Goal: Task Accomplishment & Management: Manage account settings

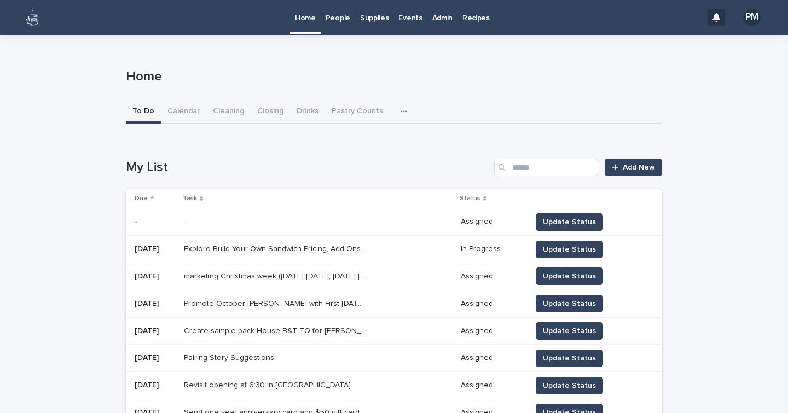
click at [343, 17] on p "People" at bounding box center [338, 11] width 25 height 23
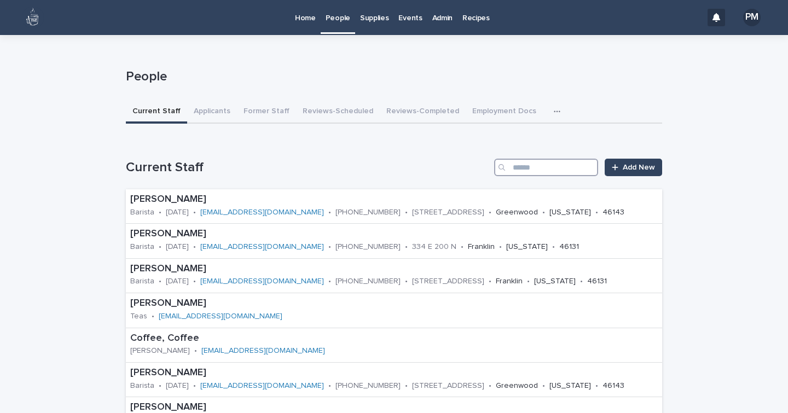
click at [563, 170] on input "Search" at bounding box center [546, 168] width 104 height 18
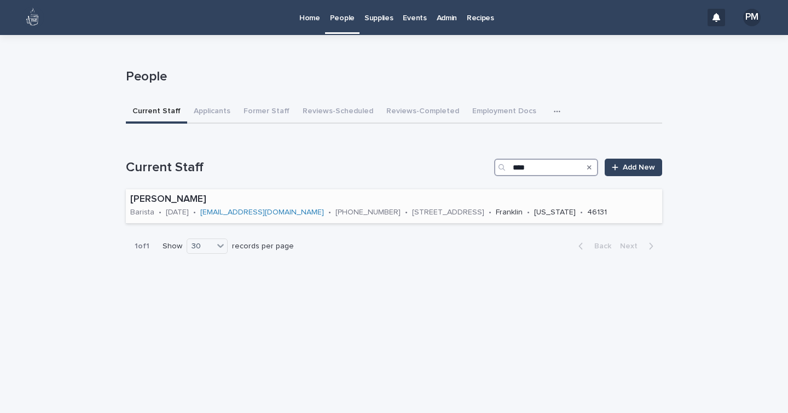
type input "****"
click at [153, 195] on p "[PERSON_NAME]" at bounding box center [394, 200] width 528 height 12
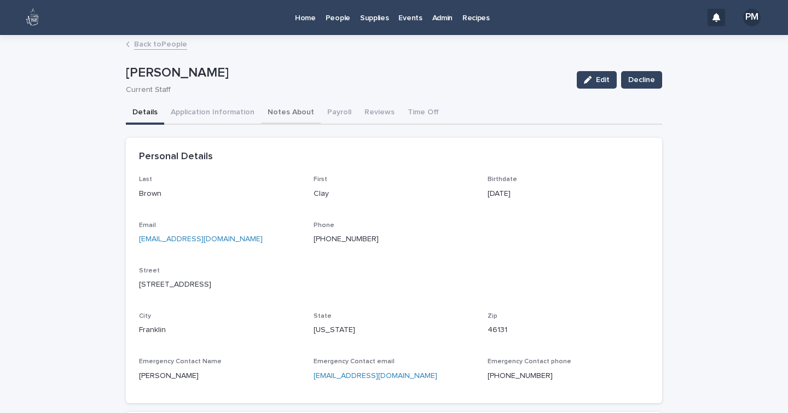
click at [283, 111] on button "Notes About" at bounding box center [291, 113] width 60 height 23
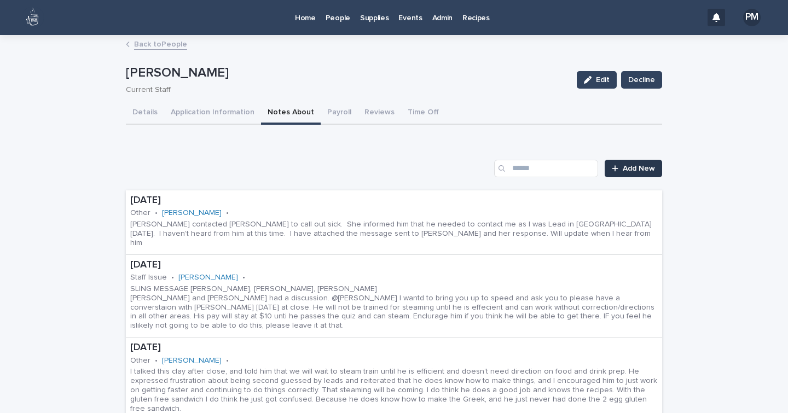
click at [639, 165] on span "Add New" at bounding box center [639, 169] width 32 height 8
click at [616, 164] on link "Add New" at bounding box center [633, 169] width 57 height 18
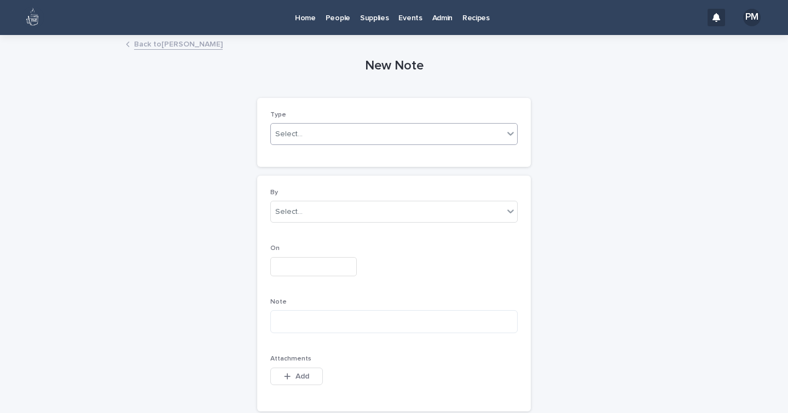
click at [377, 137] on div "Select..." at bounding box center [387, 134] width 233 height 18
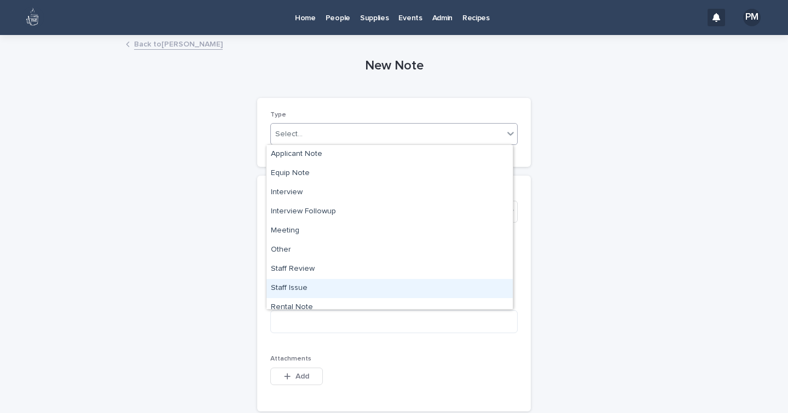
click at [295, 283] on div "Staff Issue" at bounding box center [390, 288] width 246 height 19
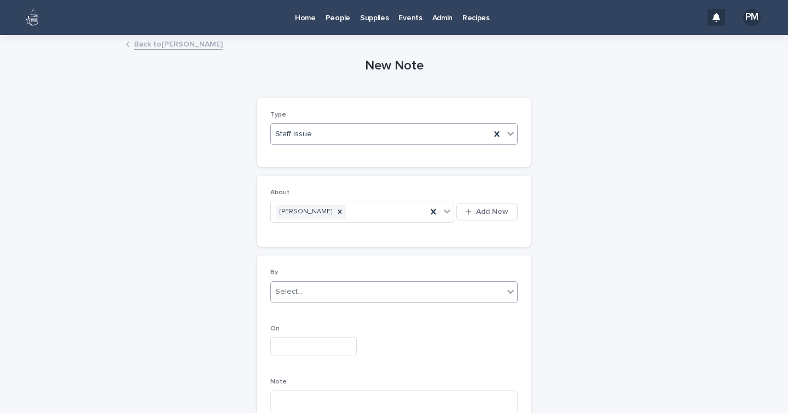
click at [294, 296] on div "Select..." at bounding box center [288, 291] width 27 height 11
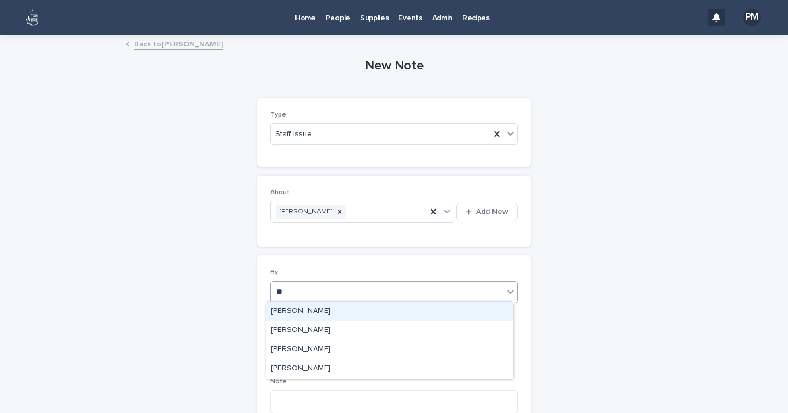
type input "***"
click at [302, 316] on div "[PERSON_NAME]" at bounding box center [390, 311] width 246 height 19
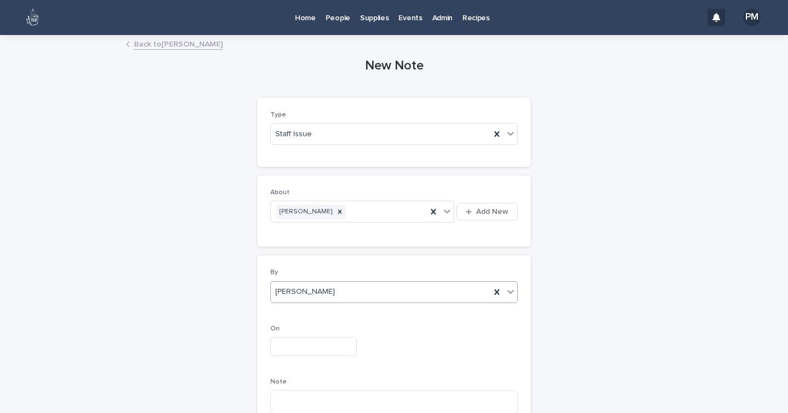
click at [296, 344] on input "text" at bounding box center [313, 346] width 86 height 19
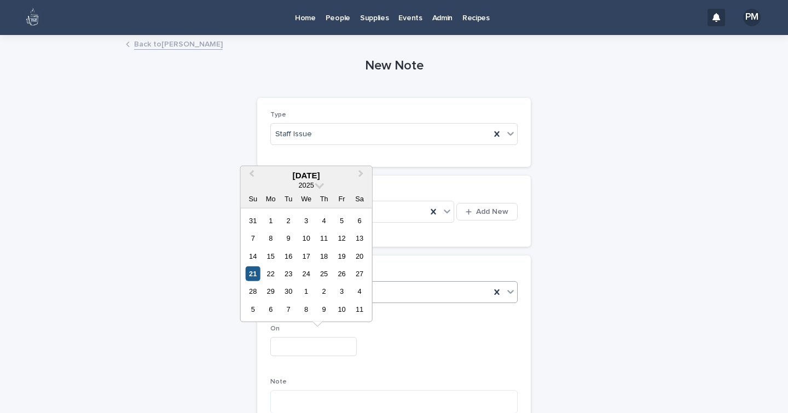
click at [256, 274] on div "21" at bounding box center [253, 274] width 15 height 15
type input "**********"
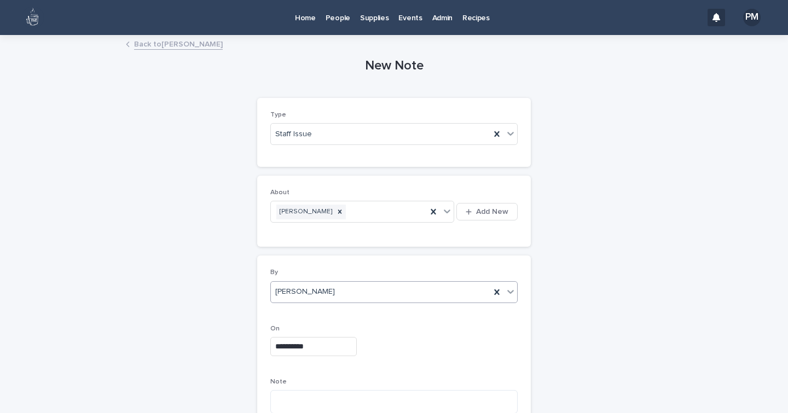
scroll to position [102, 0]
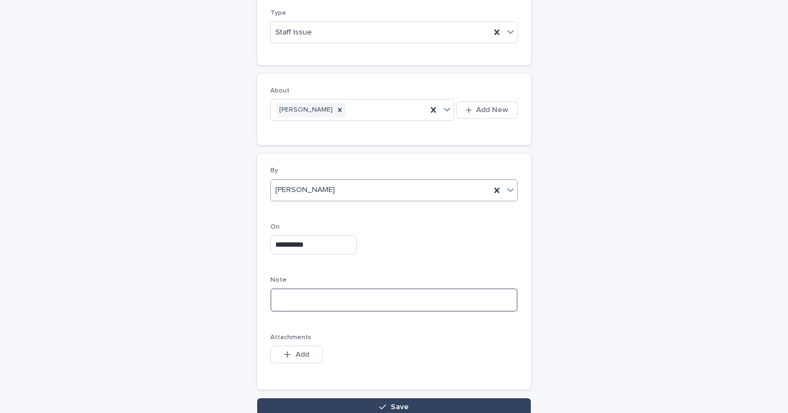
click at [294, 299] on textarea at bounding box center [393, 299] width 247 height 23
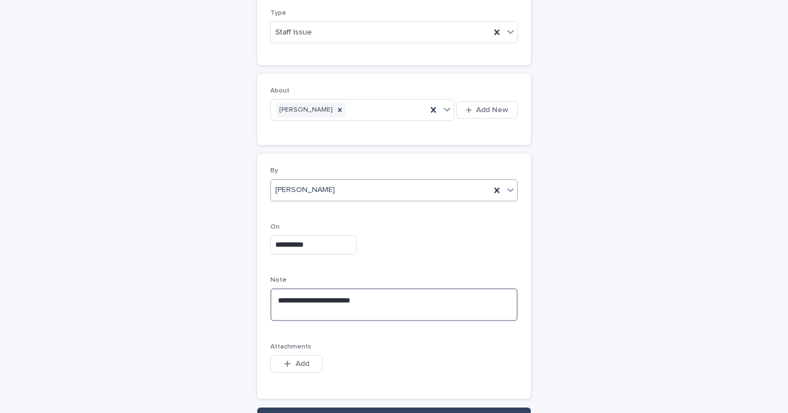
click at [287, 315] on textarea "**********" at bounding box center [393, 304] width 247 height 32
paste textarea "**********"
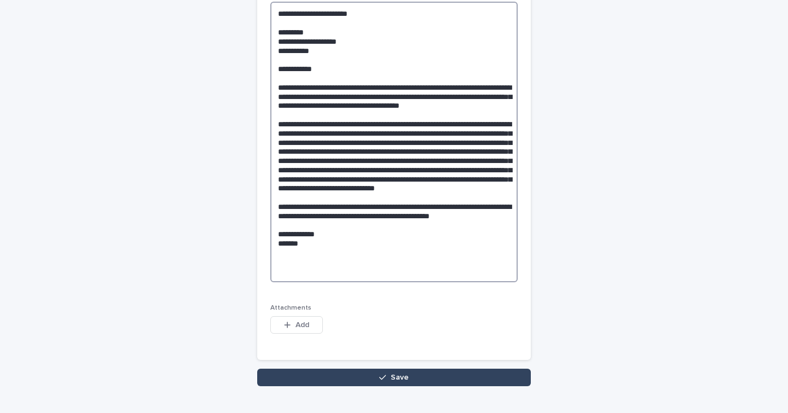
scroll to position [415, 0]
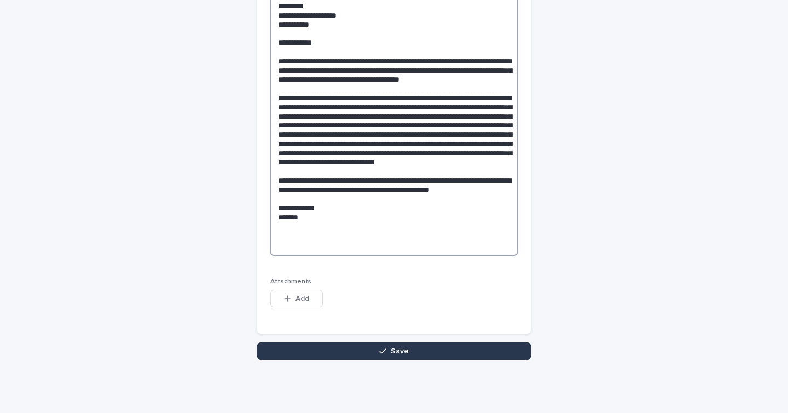
type textarea "**********"
click at [397, 352] on span "Save" at bounding box center [400, 352] width 18 height 8
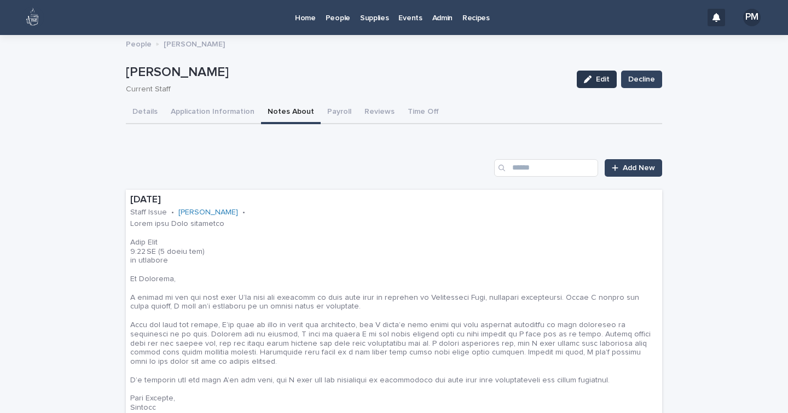
click at [597, 79] on span "Edit" at bounding box center [603, 80] width 14 height 8
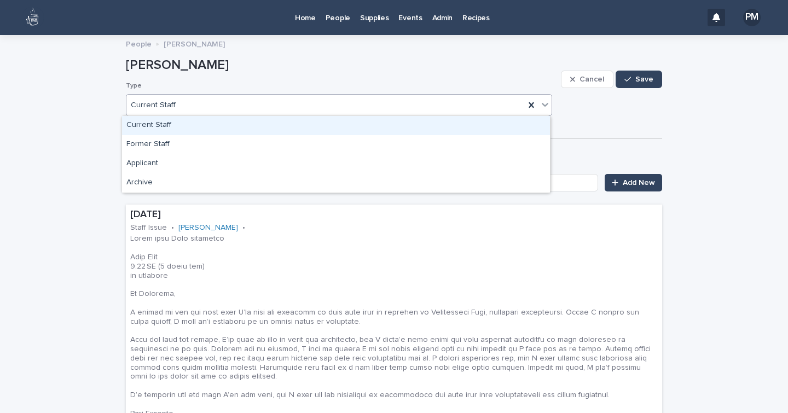
click at [545, 106] on icon at bounding box center [545, 104] width 11 height 11
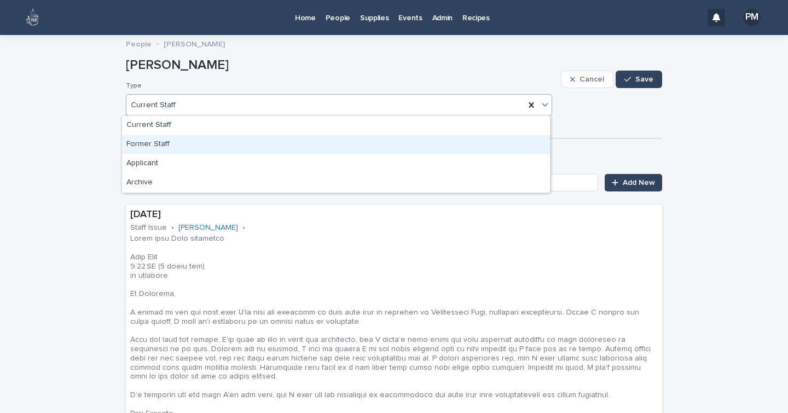
click at [155, 143] on div "Former Staff" at bounding box center [336, 144] width 428 height 19
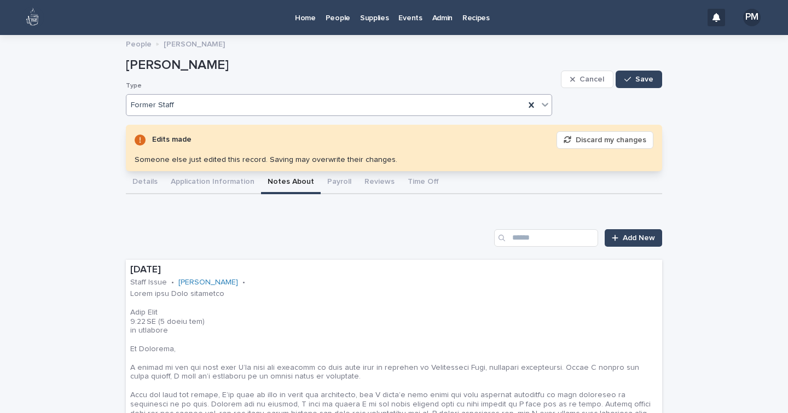
click at [580, 79] on span "Cancel" at bounding box center [592, 80] width 25 height 8
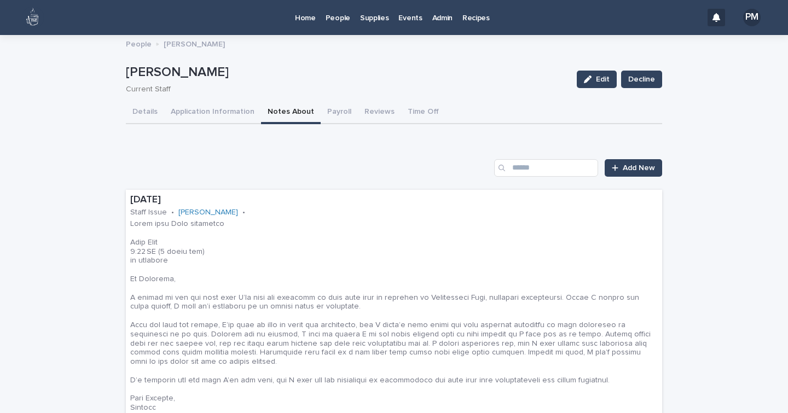
click at [337, 17] on p "People" at bounding box center [338, 11] width 25 height 23
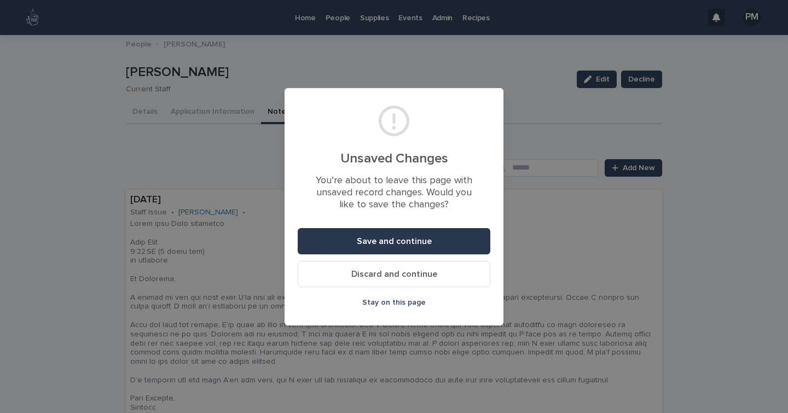
click at [375, 240] on span "Save and continue" at bounding box center [394, 241] width 75 height 9
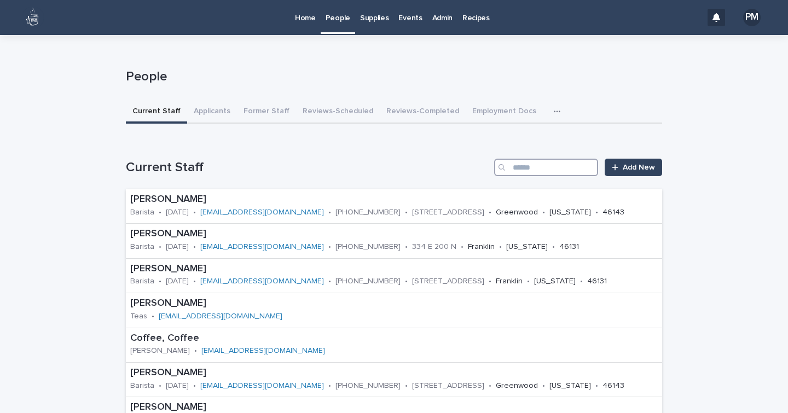
click at [518, 171] on input "Search" at bounding box center [546, 168] width 104 height 18
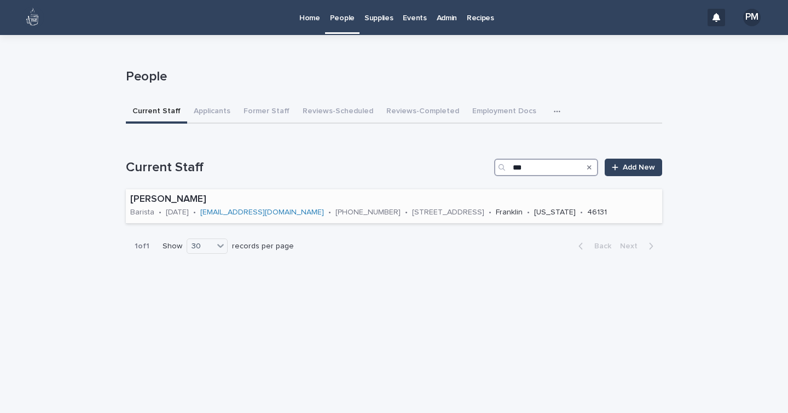
type input "***"
click at [158, 196] on p "[PERSON_NAME]" at bounding box center [394, 200] width 528 height 12
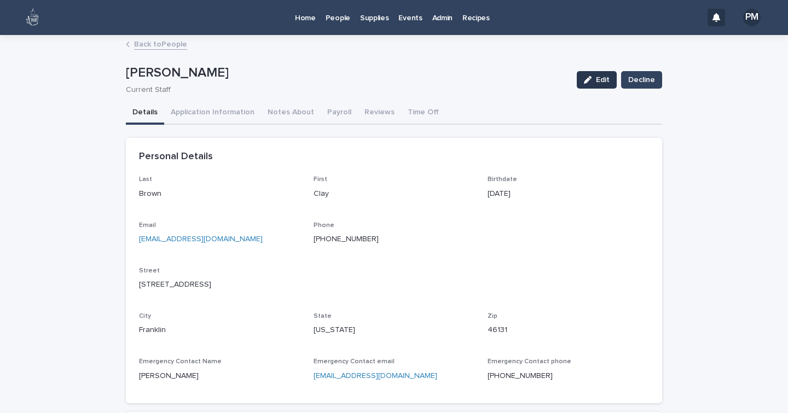
click at [602, 75] on button "Edit" at bounding box center [597, 80] width 40 height 18
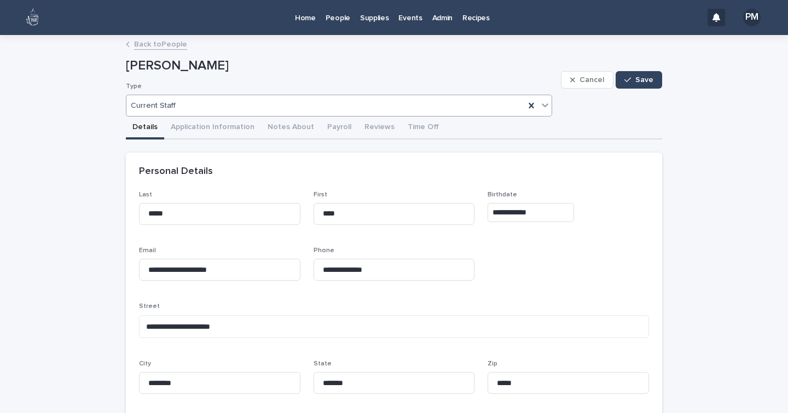
click at [541, 107] on icon at bounding box center [545, 105] width 11 height 11
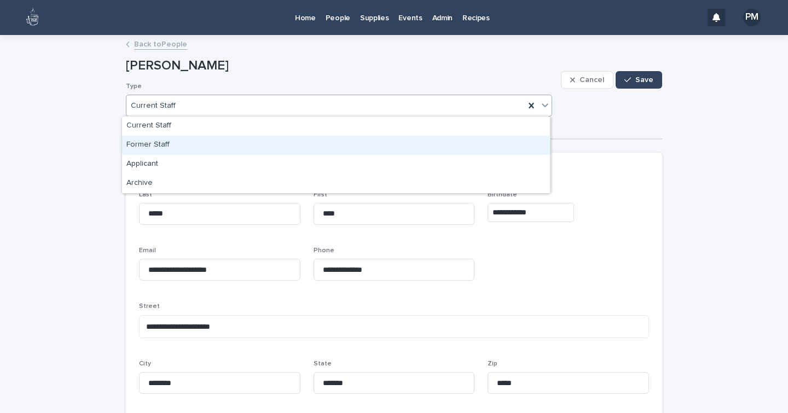
click at [153, 148] on div "Former Staff" at bounding box center [336, 145] width 428 height 19
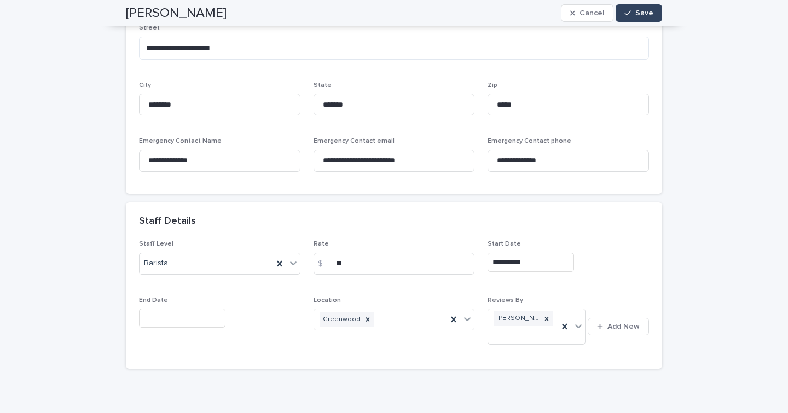
scroll to position [282, 0]
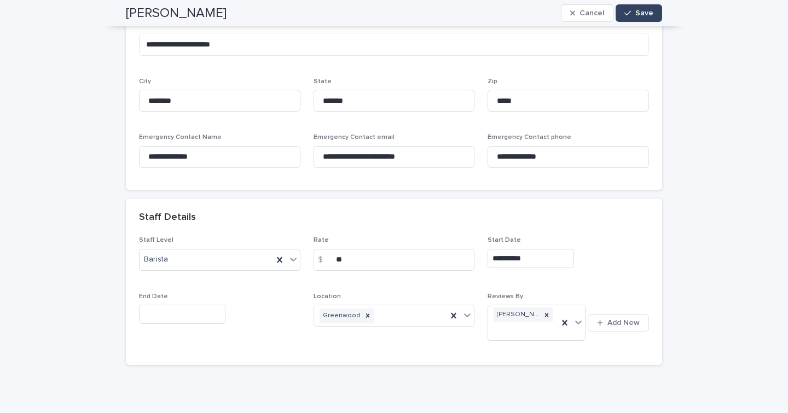
click at [199, 312] on input "text" at bounding box center [182, 314] width 86 height 19
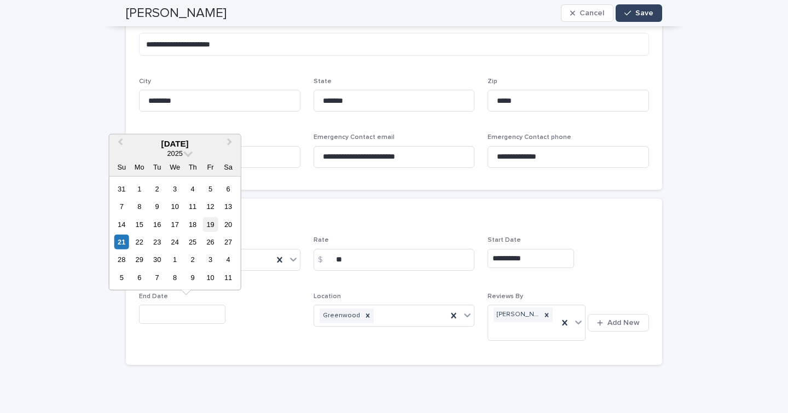
click at [210, 225] on div "19" at bounding box center [210, 224] width 15 height 15
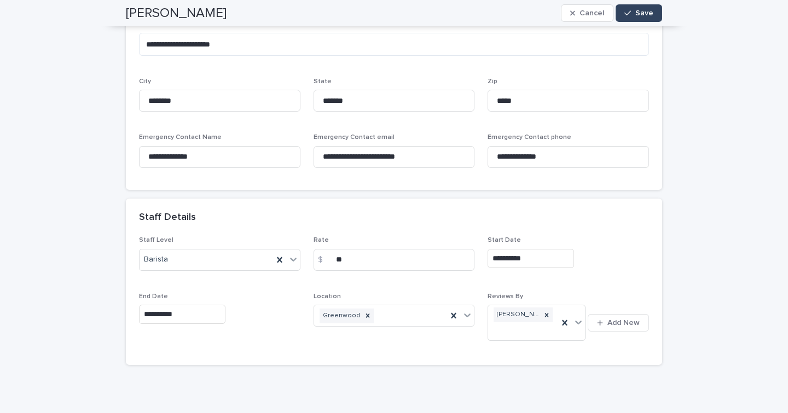
click at [159, 311] on input "**********" at bounding box center [182, 314] width 86 height 19
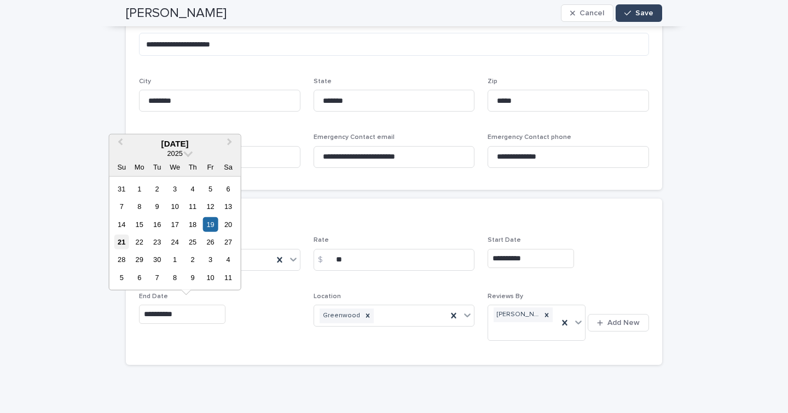
click at [124, 241] on div "21" at bounding box center [121, 242] width 15 height 15
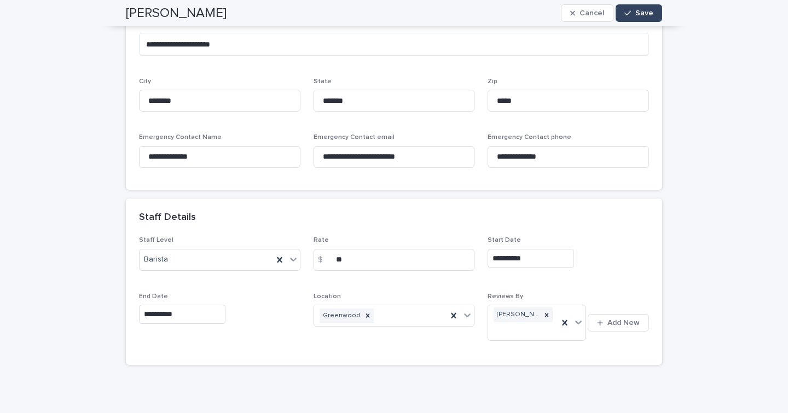
type input "**********"
click at [628, 13] on div "button" at bounding box center [629, 13] width 11 height 8
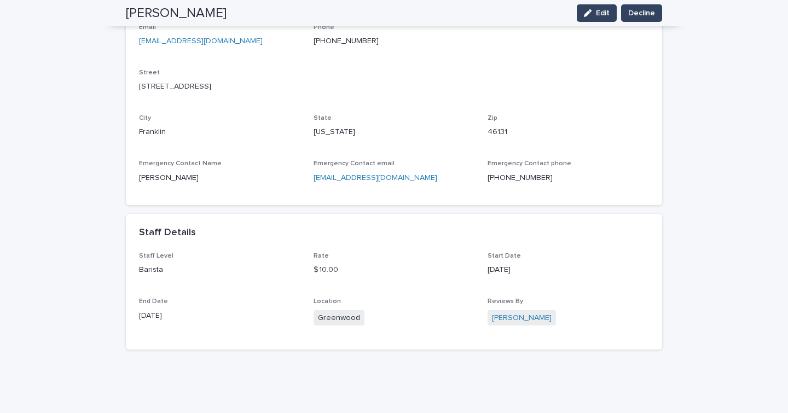
scroll to position [0, 0]
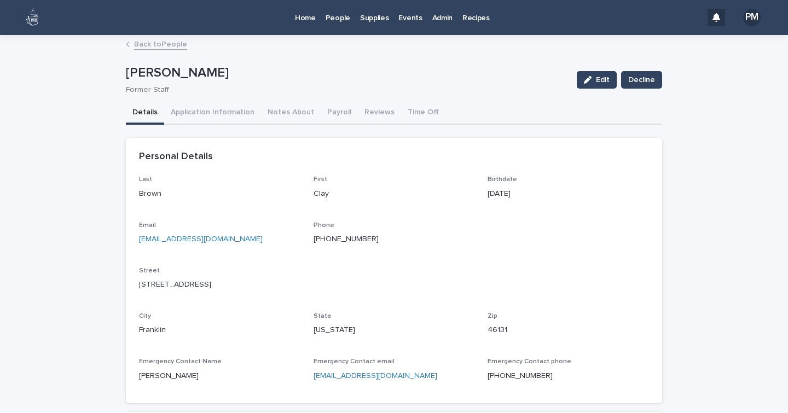
click at [157, 40] on link "Back to People" at bounding box center [160, 43] width 53 height 13
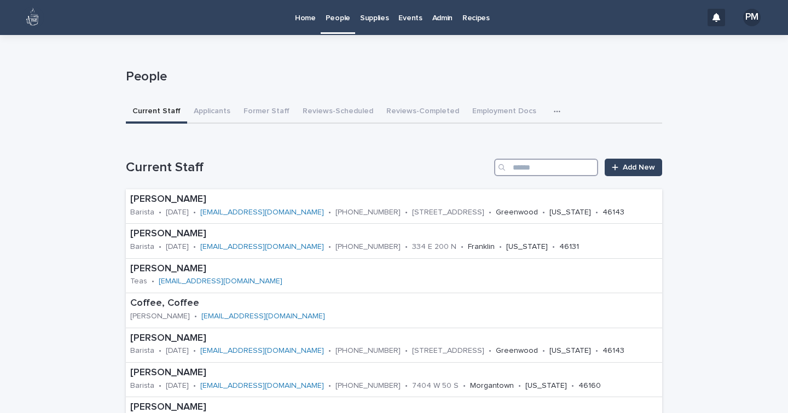
click at [553, 166] on input "Search" at bounding box center [546, 168] width 104 height 18
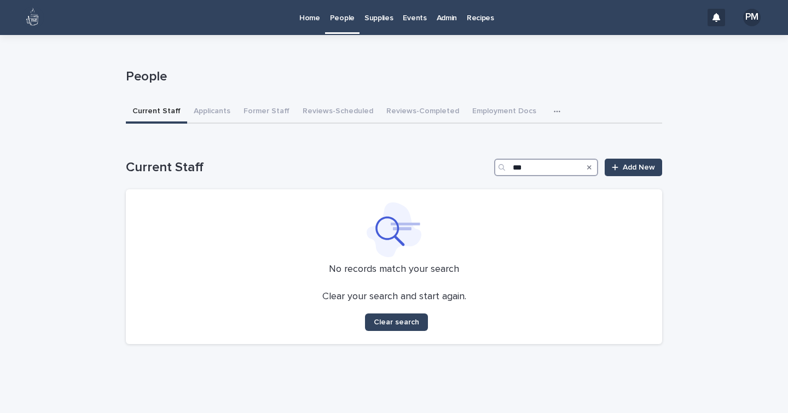
type input "***"
click at [403, 17] on p "Events" at bounding box center [415, 11] width 24 height 23
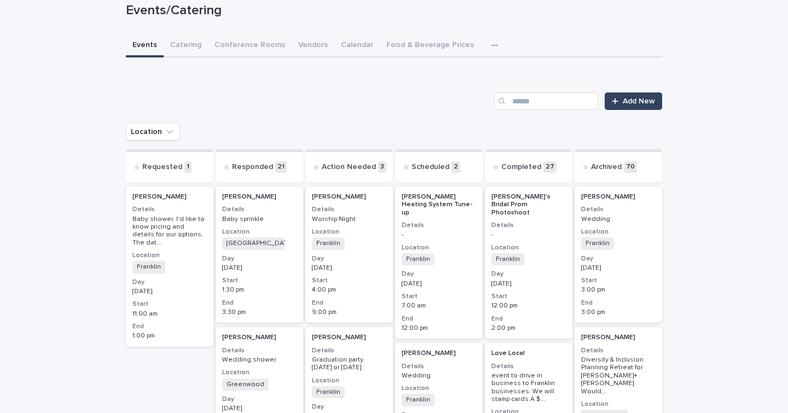
scroll to position [88, 0]
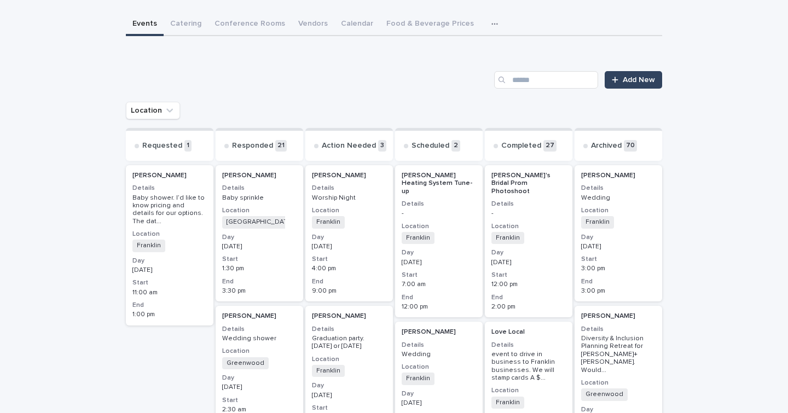
click at [192, 311] on p "1:00 pm" at bounding box center [169, 315] width 74 height 8
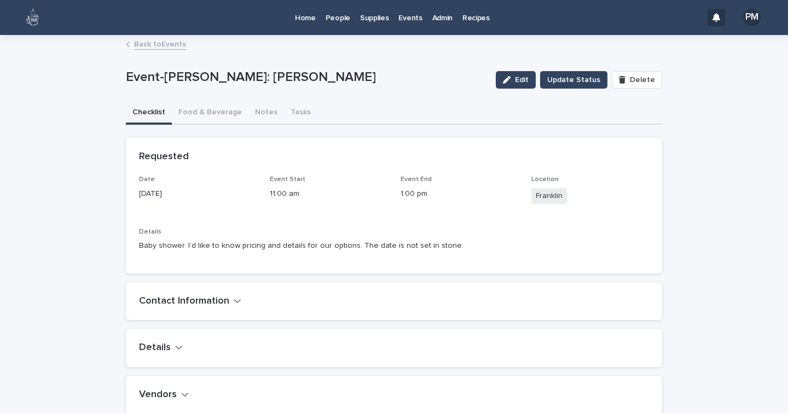
click at [189, 301] on h2 "Contact Information" at bounding box center [184, 302] width 90 height 12
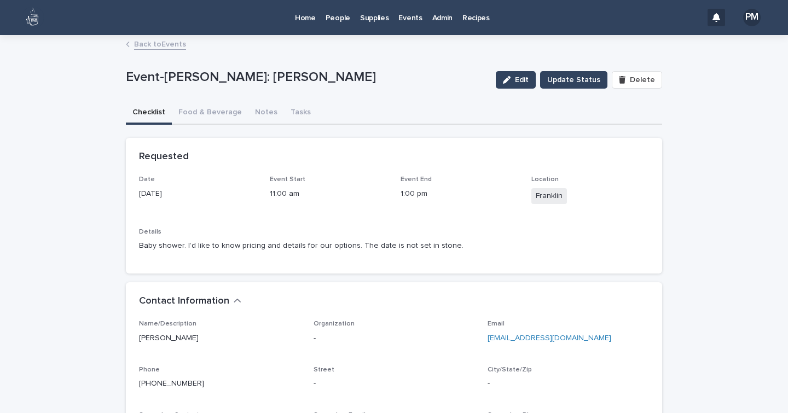
click at [601, 347] on div "Email [EMAIL_ADDRESS][DOMAIN_NAME]" at bounding box center [568, 336] width 161 height 32
drag, startPoint x: 587, startPoint y: 339, endPoint x: 478, endPoint y: 335, distance: 109.0
click at [478, 335] on div "Name/Description [PERSON_NAME] Organization - Email [EMAIL_ADDRESS][DOMAIN_NAME…" at bounding box center [394, 382] width 510 height 124
copy link "[EMAIL_ADDRESS][DOMAIN_NAME]"
click at [255, 111] on button "Notes" at bounding box center [266, 113] width 36 height 23
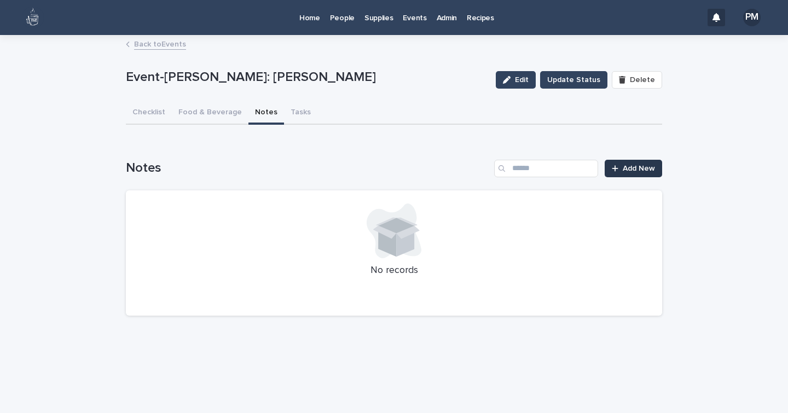
click at [632, 170] on span "Add New" at bounding box center [639, 169] width 32 height 8
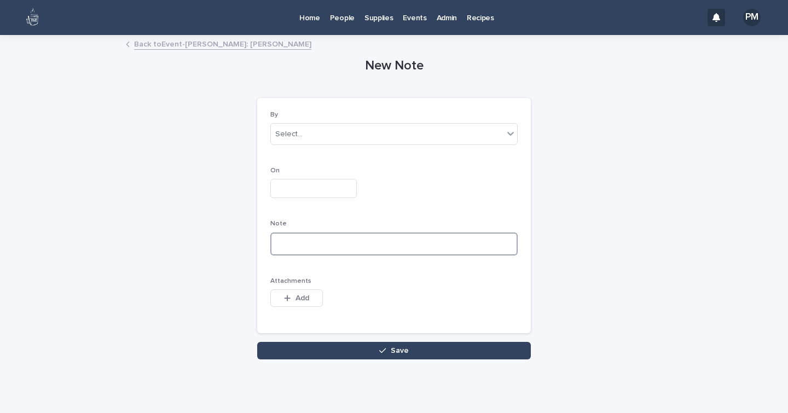
click at [329, 251] on textarea at bounding box center [393, 244] width 247 height 23
paste textarea "**********"
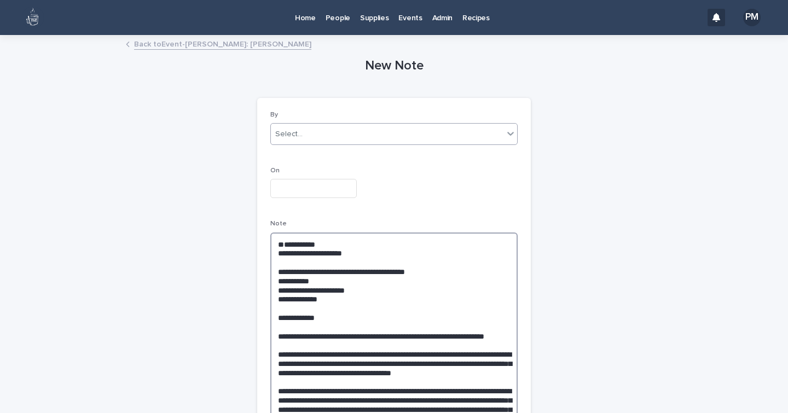
type textarea "**********"
click at [315, 137] on div "Select..." at bounding box center [387, 134] width 233 height 18
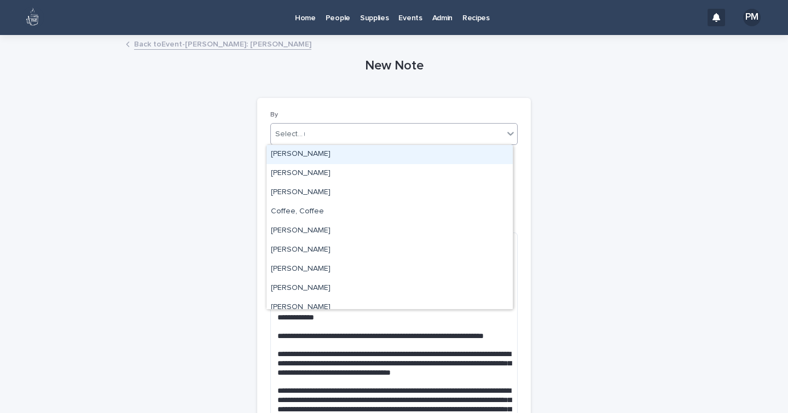
type input "**"
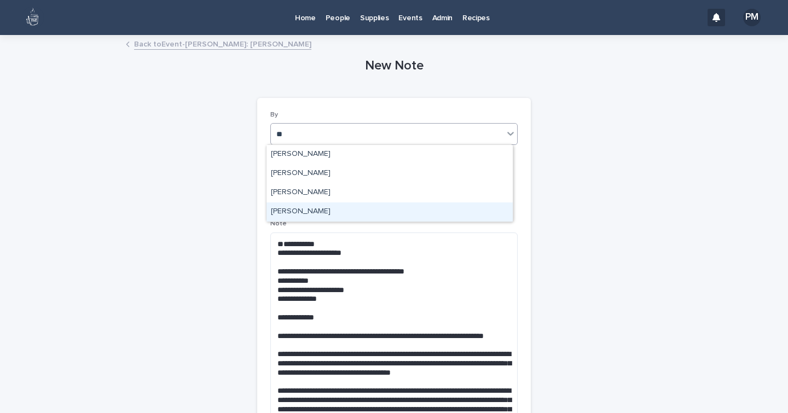
click at [310, 213] on div "[PERSON_NAME]" at bounding box center [390, 211] width 246 height 19
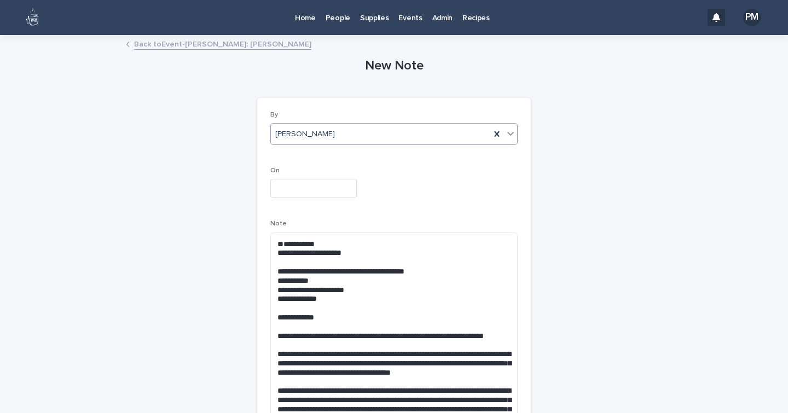
click at [302, 192] on input "text" at bounding box center [313, 188] width 86 height 19
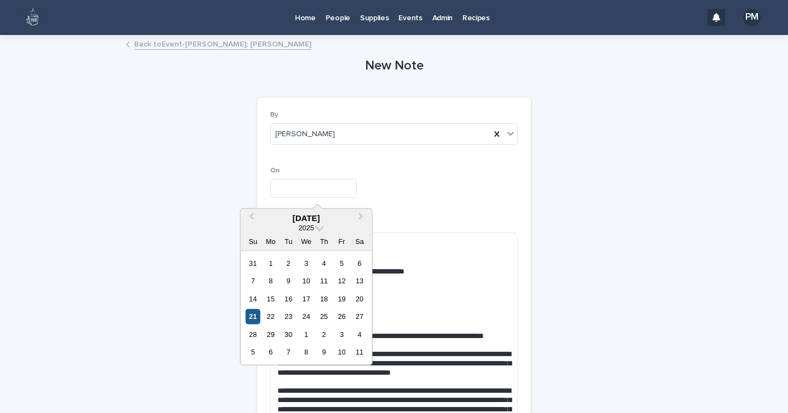
click at [252, 316] on div "21" at bounding box center [253, 316] width 15 height 15
type input "**********"
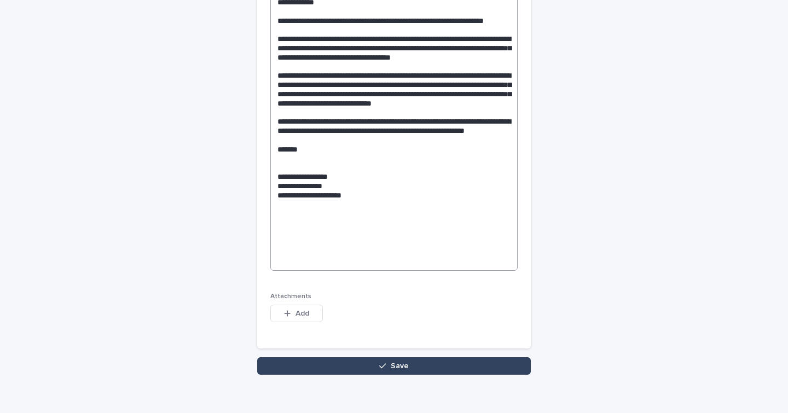
scroll to position [331, 0]
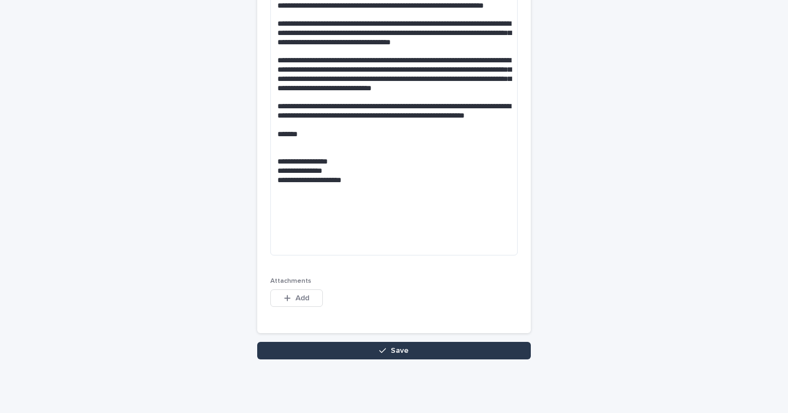
click at [359, 350] on button "Save" at bounding box center [394, 351] width 274 height 18
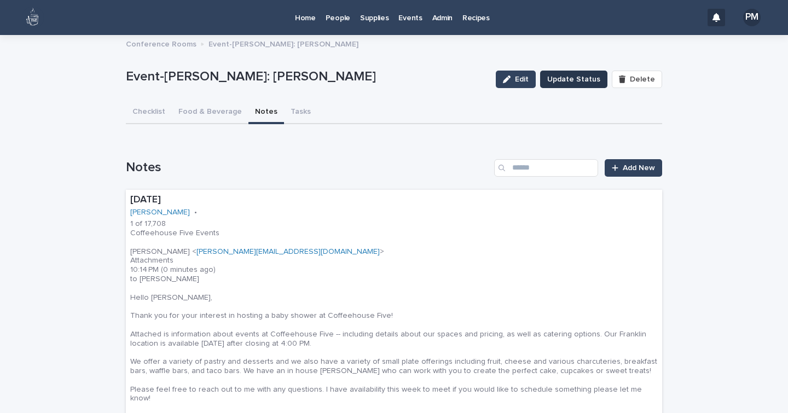
click at [572, 84] on span "Update Status" at bounding box center [573, 79] width 53 height 11
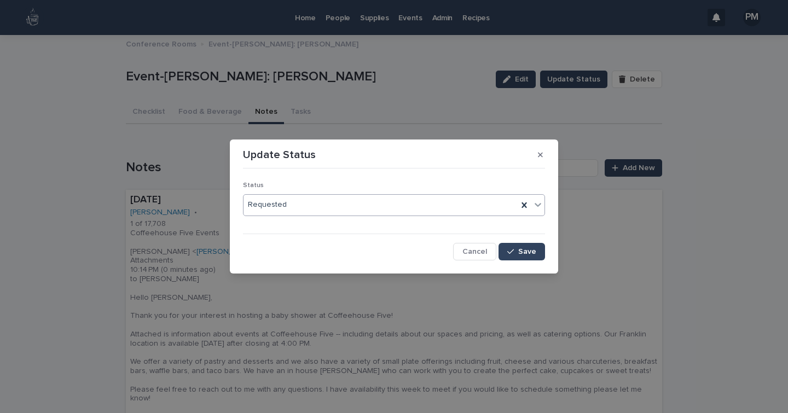
click at [537, 203] on icon at bounding box center [537, 204] width 11 height 11
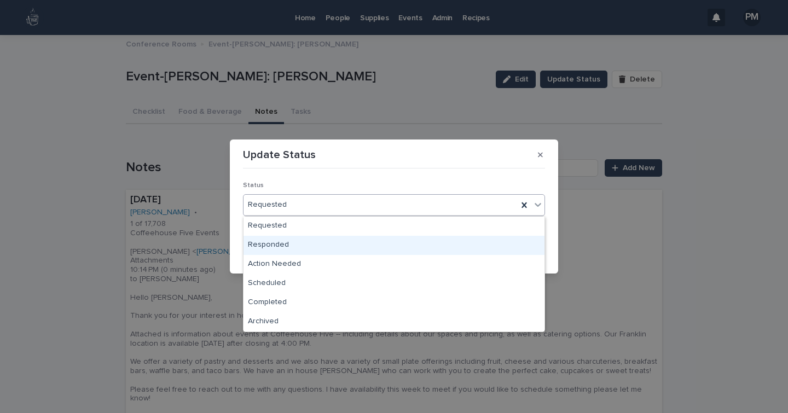
click at [296, 245] on div "Responded" at bounding box center [394, 245] width 301 height 19
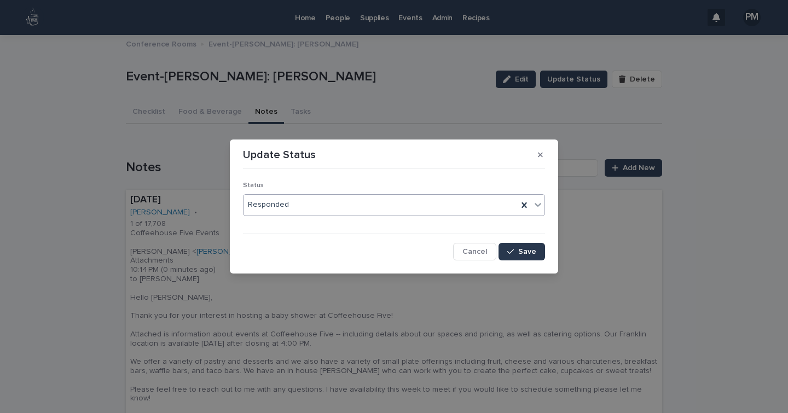
click at [518, 250] on div "button" at bounding box center [512, 252] width 11 height 8
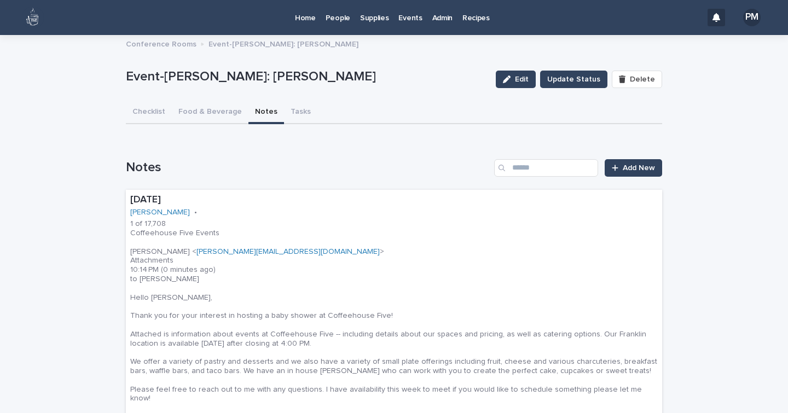
click at [311, 16] on p "Home" at bounding box center [305, 11] width 21 height 23
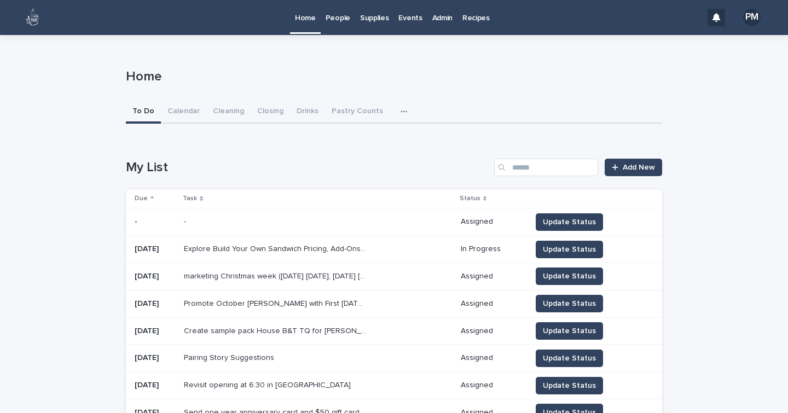
click at [312, 18] on p "Home" at bounding box center [305, 11] width 21 height 23
click at [394, 111] on button "button" at bounding box center [406, 112] width 24 height 22
click at [404, 21] on p "Events" at bounding box center [410, 11] width 24 height 23
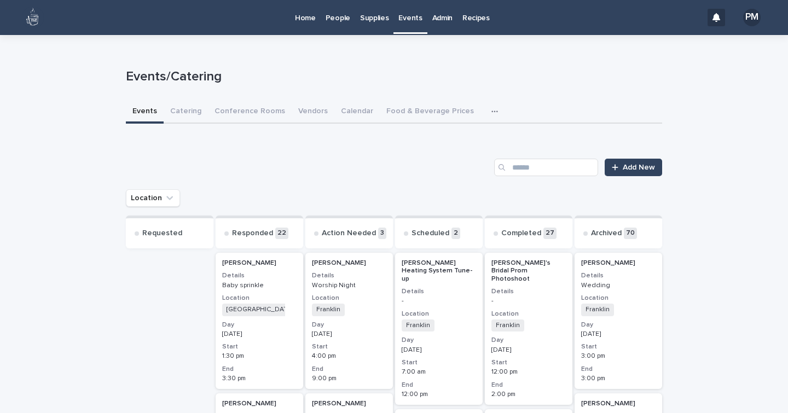
click at [491, 111] on icon "button" at bounding box center [494, 112] width 7 height 8
click at [311, 18] on p "Home" at bounding box center [305, 11] width 21 height 23
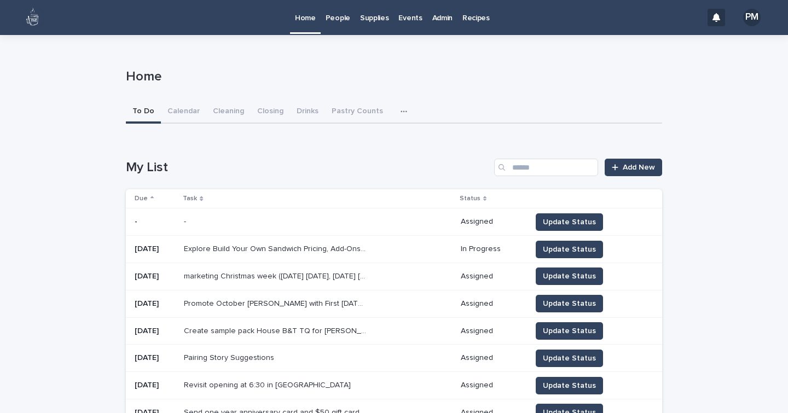
click at [401, 108] on icon "button" at bounding box center [404, 112] width 7 height 8
click at [432, 19] on p "Admin" at bounding box center [442, 11] width 20 height 23
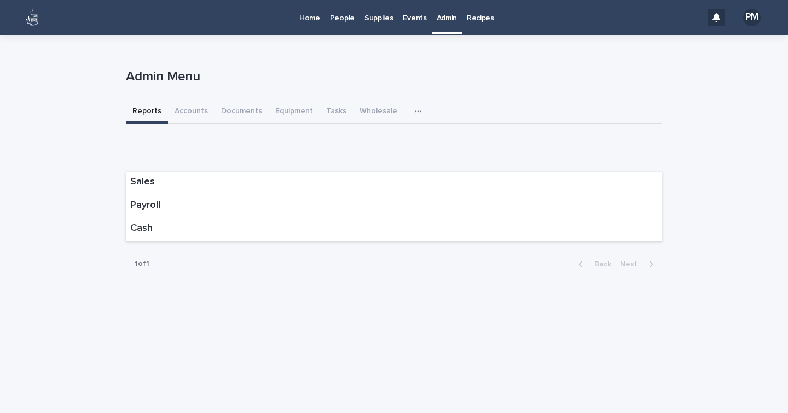
click at [415, 113] on icon "button" at bounding box center [418, 112] width 7 height 8
click at [398, 135] on button "Donation Requests" at bounding box center [379, 140] width 77 height 16
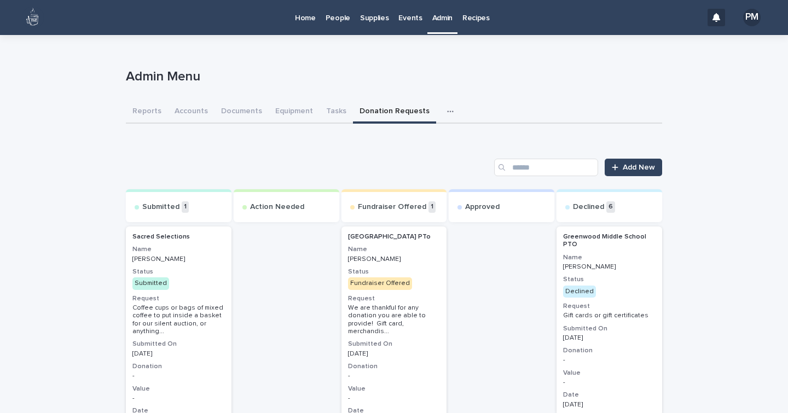
click at [205, 270] on h3 "Status" at bounding box center [178, 272] width 92 height 9
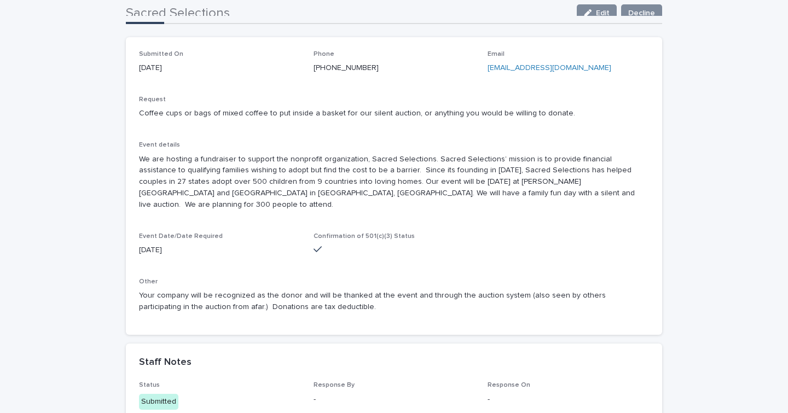
scroll to position [102, 0]
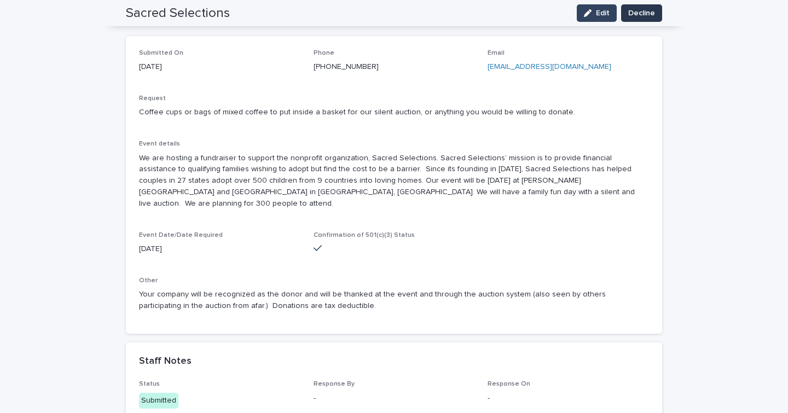
click at [639, 16] on span "Decline" at bounding box center [641, 13] width 27 height 11
